Goal: Complete application form

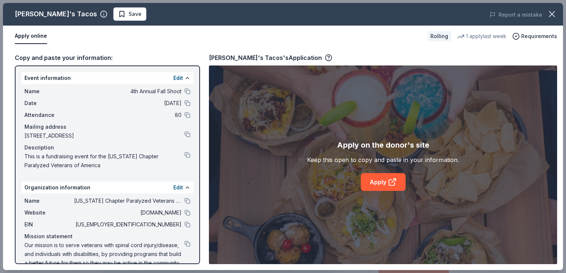
scroll to position [74, 0]
click at [381, 185] on link "Apply" at bounding box center [382, 182] width 45 height 18
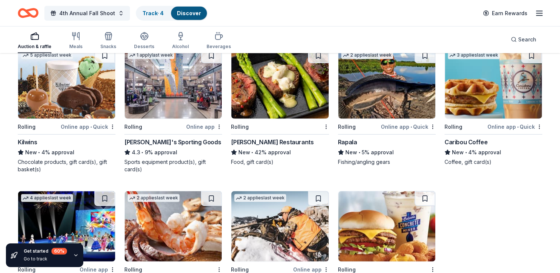
scroll to position [1743, 0]
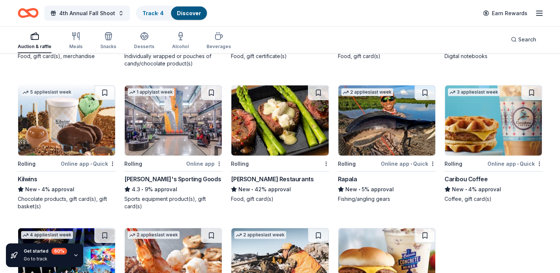
click at [283, 117] on img at bounding box center [279, 120] width 97 height 70
click at [283, 116] on img at bounding box center [279, 120] width 97 height 70
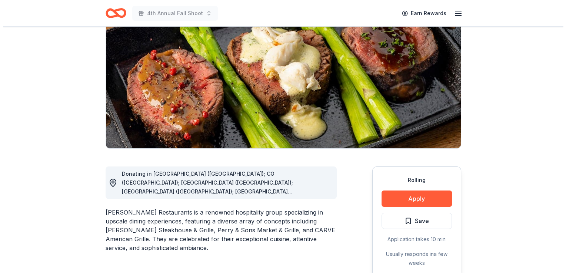
scroll to position [111, 0]
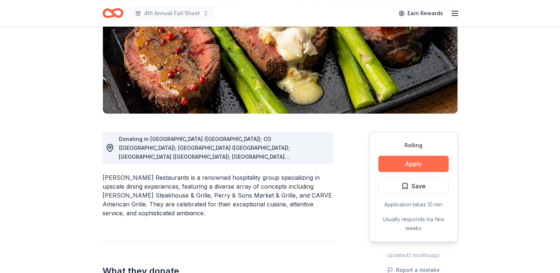
click at [414, 164] on button "Apply" at bounding box center [413, 164] width 70 height 16
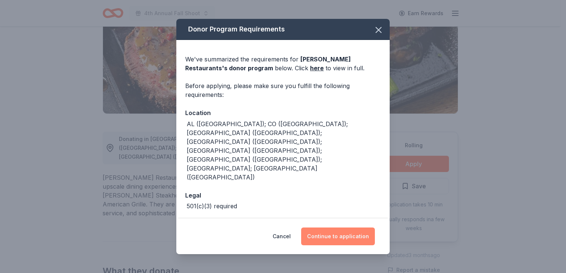
click at [339, 230] on button "Continue to application" at bounding box center [338, 237] width 74 height 18
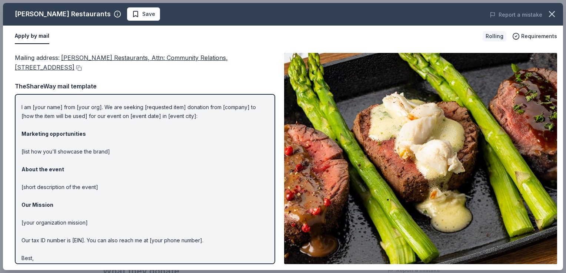
scroll to position [29, 0]
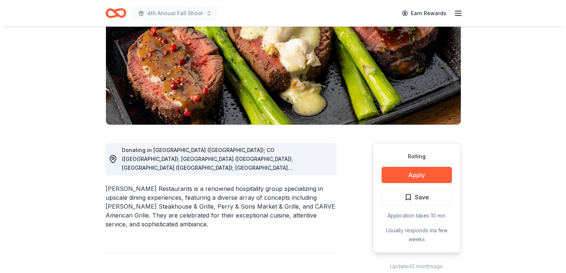
scroll to position [111, 0]
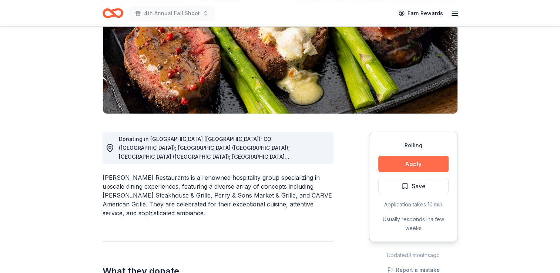
click at [415, 165] on button "Apply" at bounding box center [413, 164] width 70 height 16
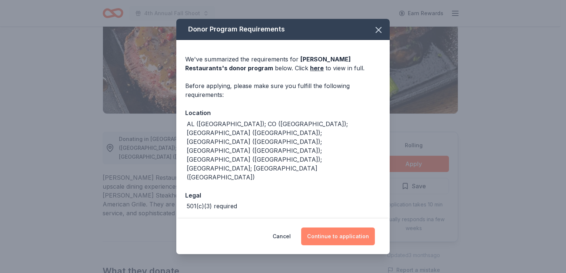
click at [346, 229] on button "Continue to application" at bounding box center [338, 237] width 74 height 18
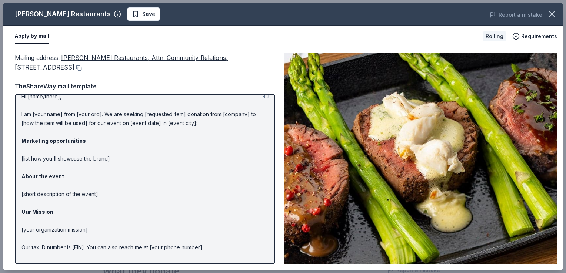
scroll to position [0, 0]
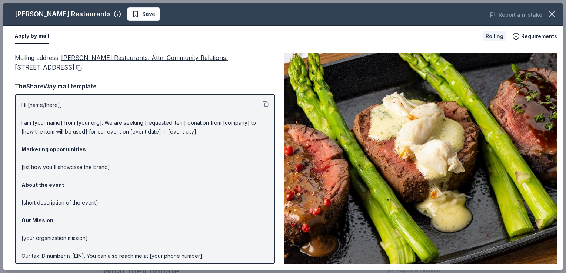
click at [55, 104] on p "Hi [name/there], I am [your name] from [your org]. We are seeking [requested it…" at bounding box center [144, 194] width 247 height 187
click at [27, 37] on button "Apply by mail" at bounding box center [32, 36] width 34 height 16
click at [536, 35] on span "Requirements" at bounding box center [539, 36] width 36 height 9
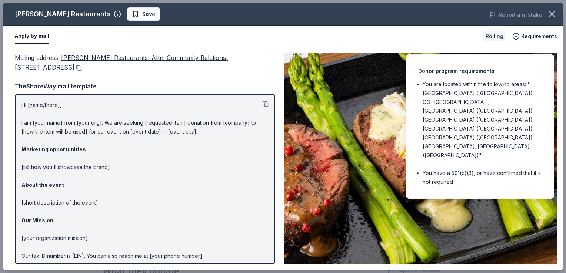
click at [31, 238] on p "Hi [name/there], I am [your name] from [your org]. We are seeking [requested it…" at bounding box center [144, 194] width 247 height 187
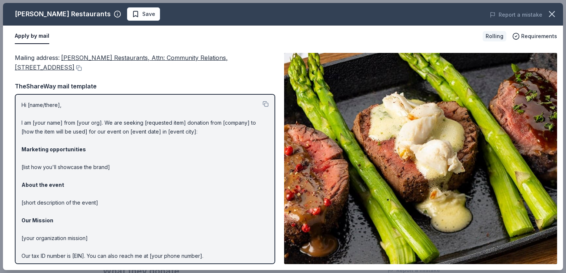
click at [31, 37] on button "Apply by mail" at bounding box center [32, 36] width 34 height 16
drag, startPoint x: 17, startPoint y: 103, endPoint x: 45, endPoint y: 116, distance: 30.6
click at [64, 128] on div "Hi [name/there], I am [your name] from [your org]. We are seeking [requested it…" at bounding box center [145, 179] width 260 height 170
drag, startPoint x: 22, startPoint y: 102, endPoint x: 85, endPoint y: 220, distance: 133.6
click at [85, 220] on p "Hi [name/there], I am [your name] from [your org]. We are seeking [requested it…" at bounding box center [144, 194] width 247 height 187
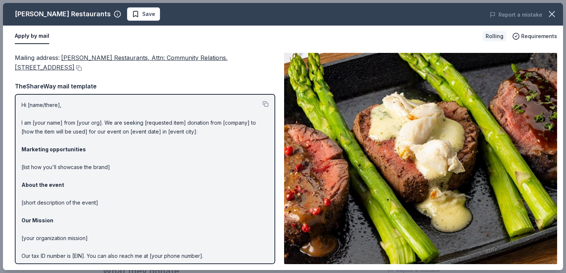
click at [47, 126] on p "Hi [name/there], I am [your name] from [your org]. We are seeking [requested it…" at bounding box center [144, 194] width 247 height 187
click at [262, 105] on button at bounding box center [265, 104] width 6 height 6
